Goal: Task Accomplishment & Management: Manage account settings

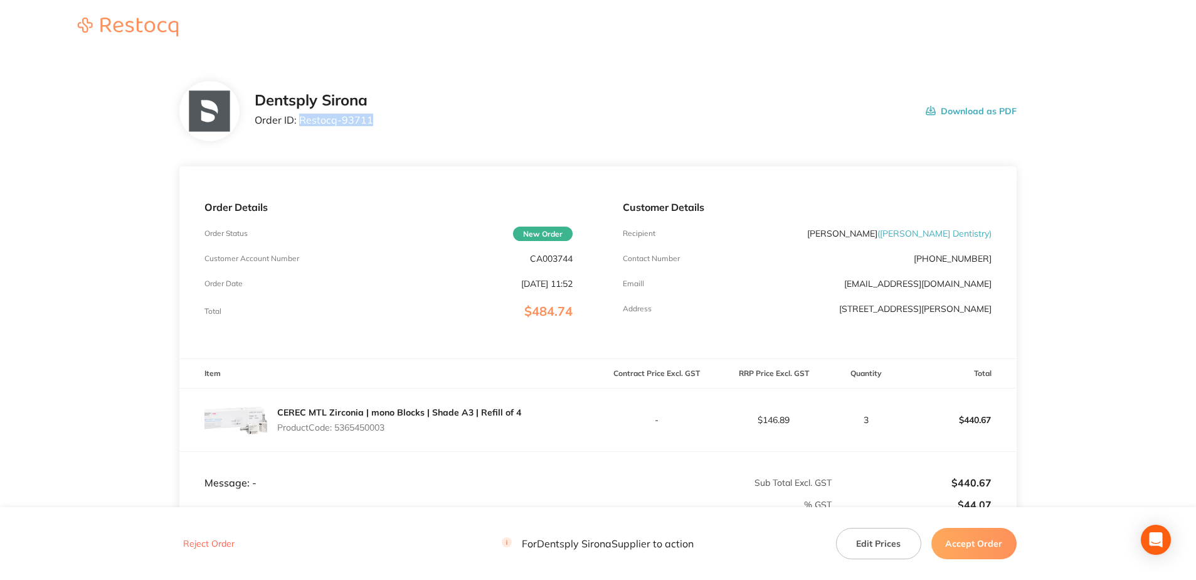
drag, startPoint x: 373, startPoint y: 123, endPoint x: 300, endPoint y: 123, distance: 72.8
click at [300, 123] on div "Dentsply Sirona Order ID: Restocq- 93711 Download as PDF" at bounding box center [636, 111] width 762 height 39
copy p "Restocq- 93711"
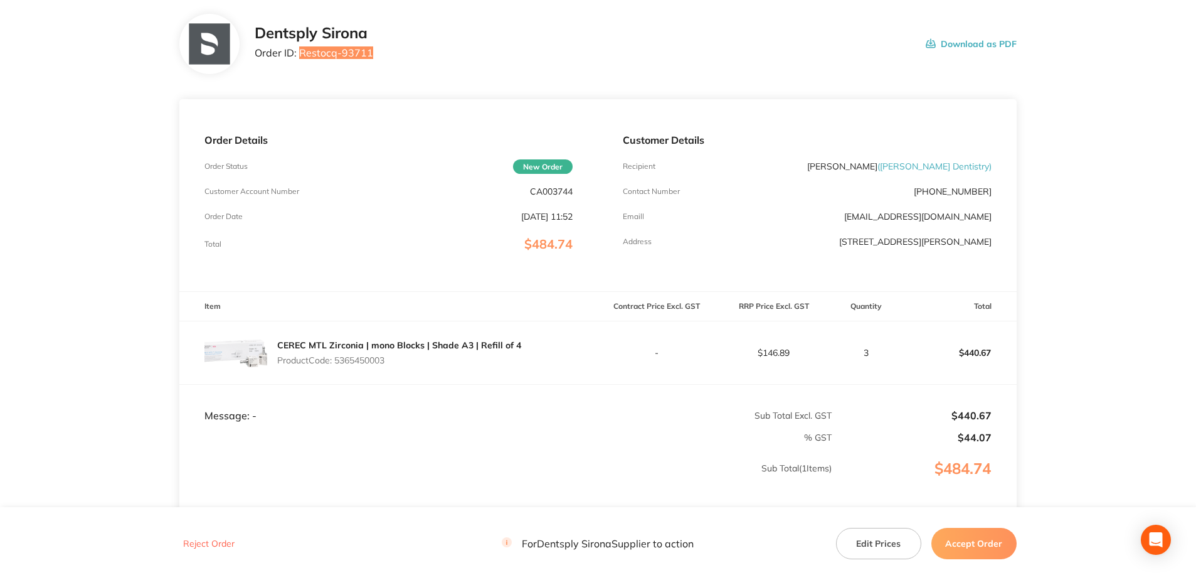
scroll to position [178, 0]
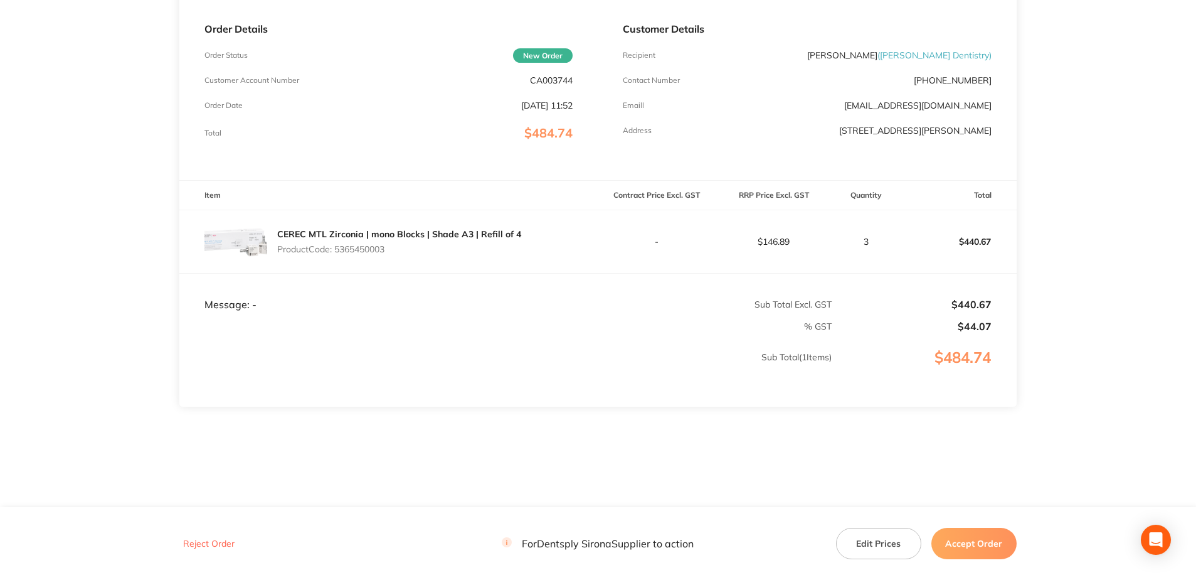
drag, startPoint x: 395, startPoint y: 255, endPoint x: 337, endPoint y: 255, distance: 57.7
click at [337, 255] on div "CEREC MTL Zirconia | mono Blocks | Shade A3 | Refill of 4 Product Code: 5365450…" at bounding box center [399, 241] width 244 height 35
copy p "5365450003"
click at [972, 549] on button "Accept Order" at bounding box center [973, 543] width 85 height 31
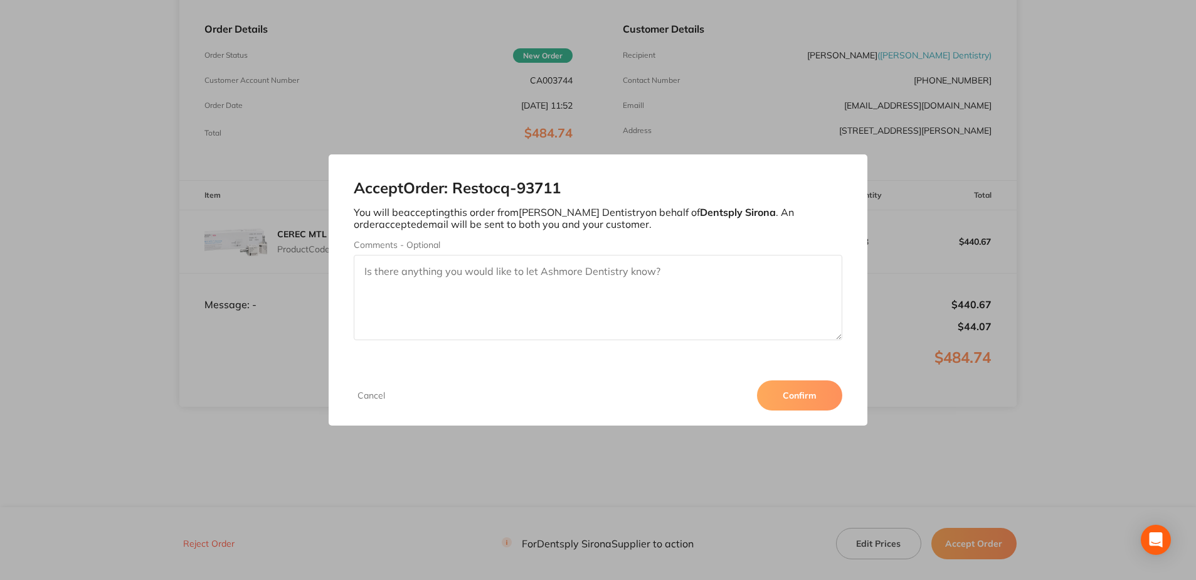
click at [788, 401] on button "Confirm" at bounding box center [799, 395] width 85 height 30
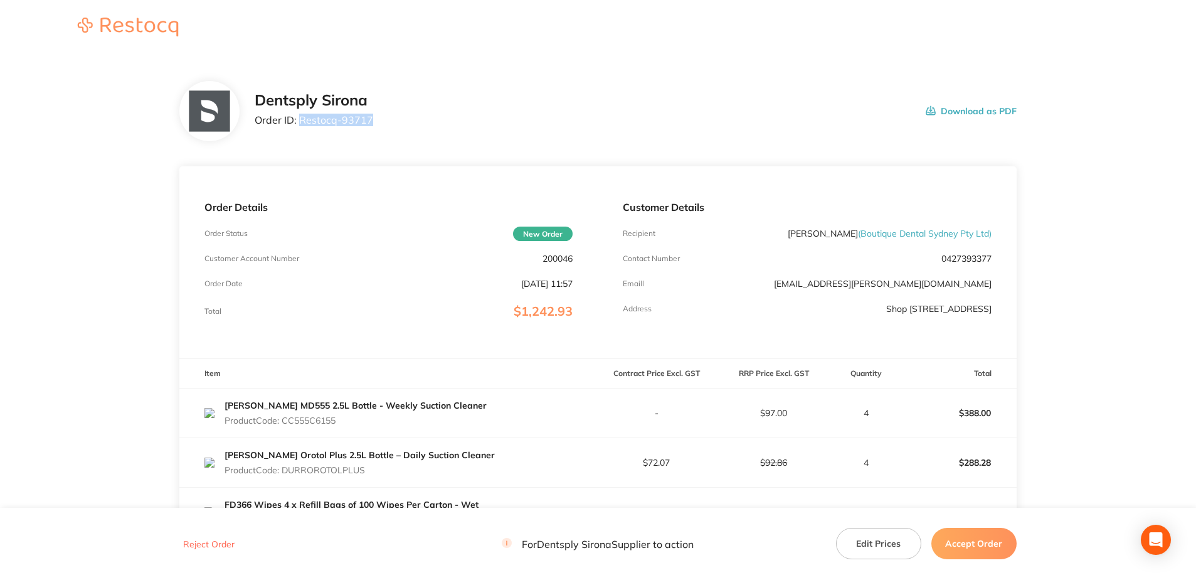
drag, startPoint x: 373, startPoint y: 122, endPoint x: 300, endPoint y: 122, distance: 72.8
click at [300, 122] on div "Dentsply Sirona Order ID: Restocq- 93717 Download as PDF" at bounding box center [636, 111] width 762 height 39
copy p "Restocq- 93717"
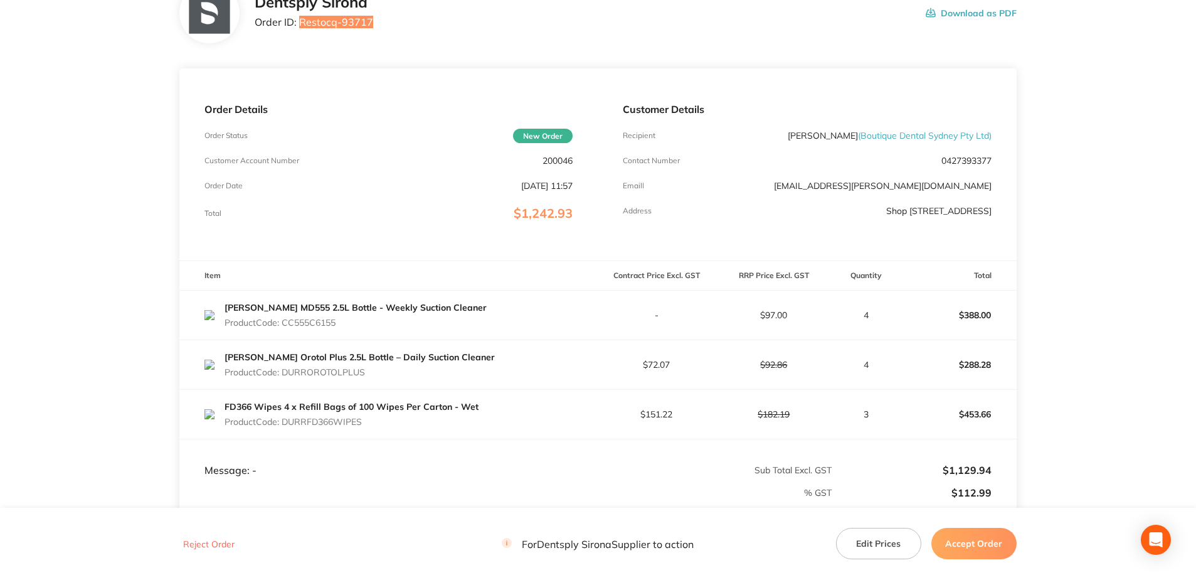
scroll to position [188, 0]
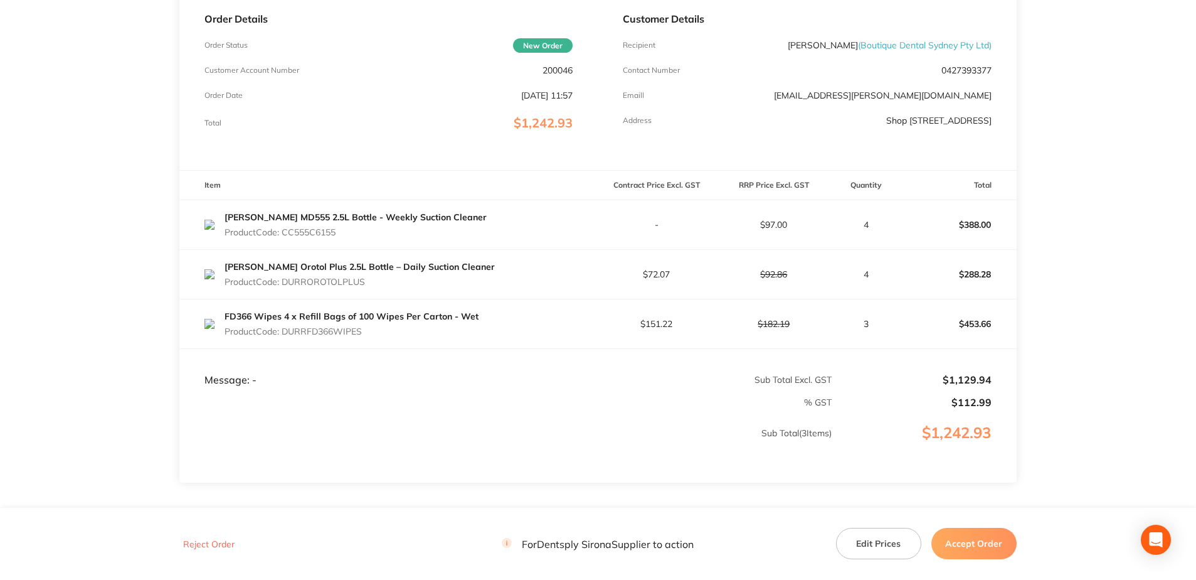
drag, startPoint x: 341, startPoint y: 236, endPoint x: 284, endPoint y: 235, distance: 57.1
click at [284, 235] on p "Product Code: CC555C6155" at bounding box center [356, 232] width 262 height 10
copy p "CC555C6155"
drag, startPoint x: 366, startPoint y: 283, endPoint x: 285, endPoint y: 285, distance: 80.3
click at [285, 251] on p "Product Code: DURROROTOLPLUS" at bounding box center [360, 282] width 270 height 10
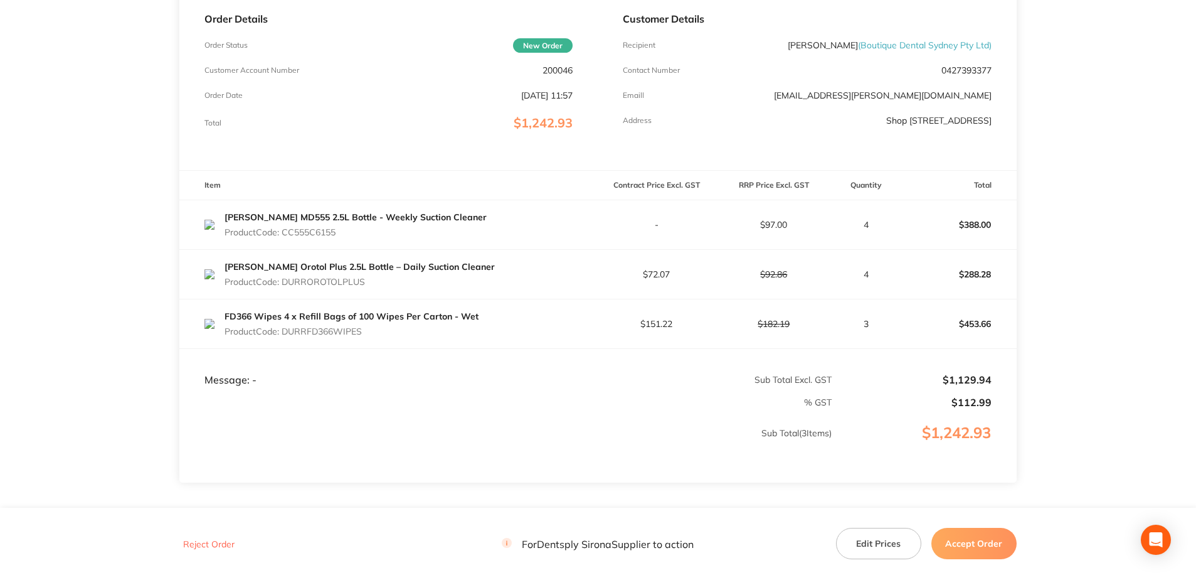
copy p "DURROROTOLPLUS"
drag, startPoint x: 367, startPoint y: 329, endPoint x: 285, endPoint y: 335, distance: 81.8
click at [285, 251] on p "Product Code: DURRFD366WIPES" at bounding box center [352, 331] width 254 height 10
copy p "DURRFD366WIPES"
click at [588, 251] on button "Accept Order" at bounding box center [973, 543] width 85 height 31
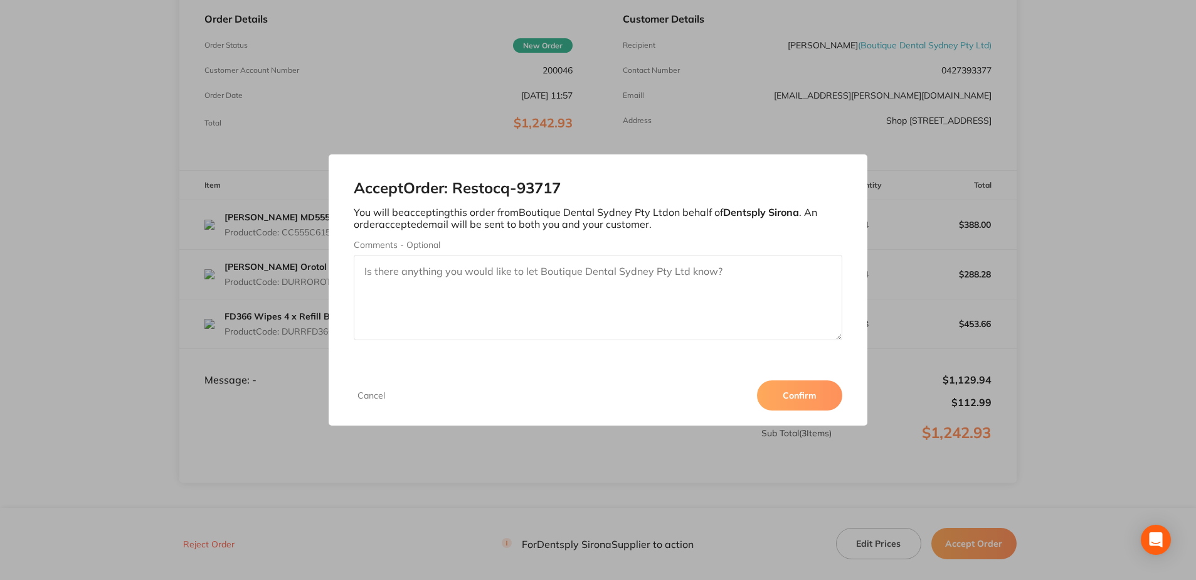
click at [588, 251] on button "Confirm" at bounding box center [799, 395] width 85 height 30
